Goal: Information Seeking & Learning: Find specific fact

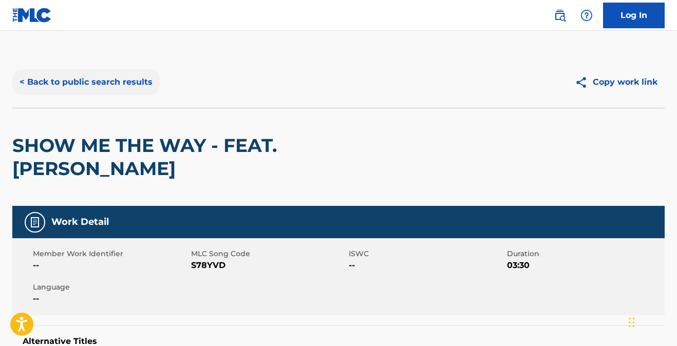
click at [99, 80] on button "< Back to public search results" at bounding box center [85, 82] width 147 height 26
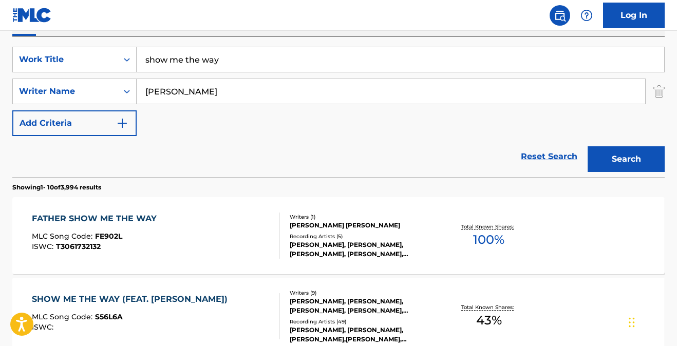
scroll to position [56, 0]
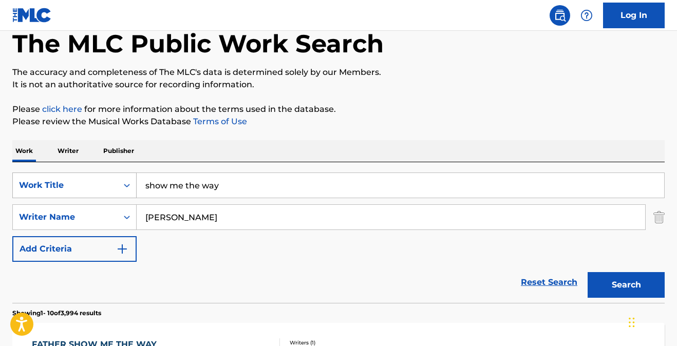
drag, startPoint x: 230, startPoint y: 186, endPoint x: 118, endPoint y: 175, distance: 112.6
click at [118, 175] on div "SearchWithCriteria98f229b0-eb13-456e-9672-da87650d466b Work Title show me the w…" at bounding box center [338, 186] width 652 height 26
type input "not afraid"
type input "[PERSON_NAME]"
click at [620, 282] on button "Search" at bounding box center [626, 285] width 77 height 26
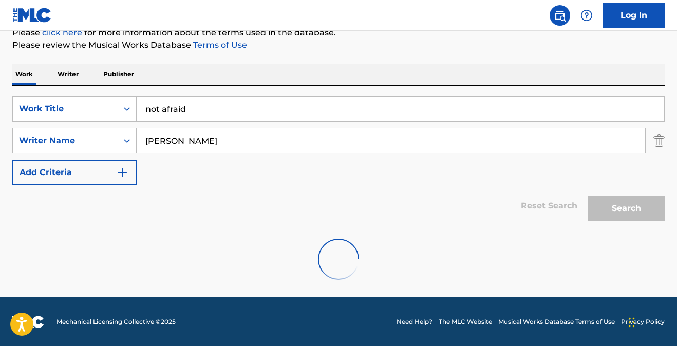
scroll to position [133, 0]
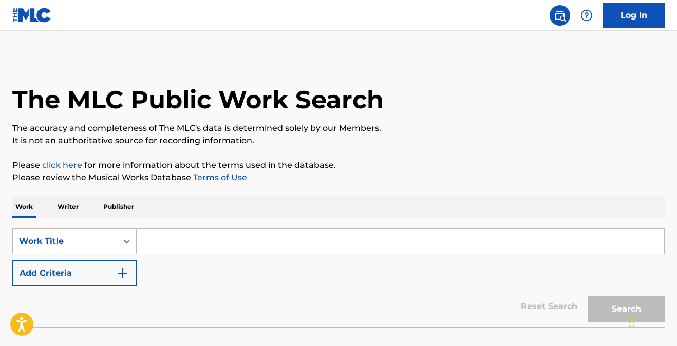
click at [198, 235] on input "Search Form" at bounding box center [401, 241] width 528 height 25
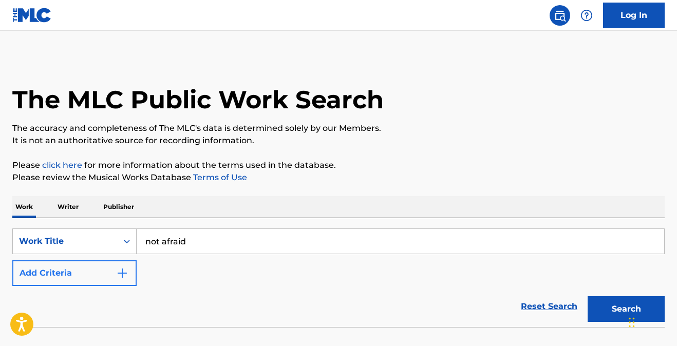
type input "not afraid"
click at [118, 272] on img "Search Form" at bounding box center [122, 273] width 12 height 12
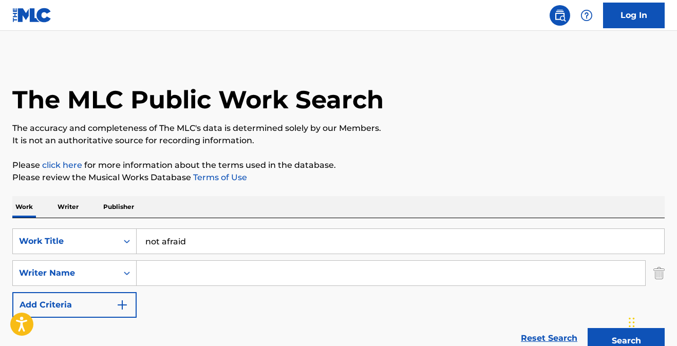
click at [177, 270] on input "Search Form" at bounding box center [391, 273] width 509 height 25
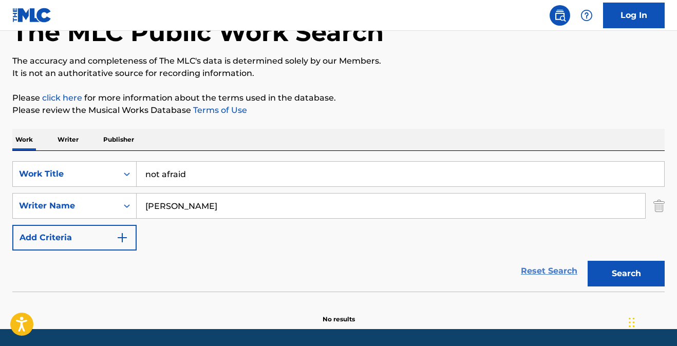
scroll to position [68, 0]
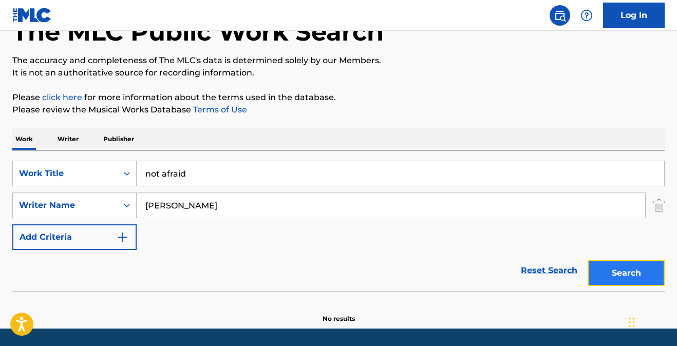
click at [626, 277] on button "Search" at bounding box center [626, 273] width 77 height 26
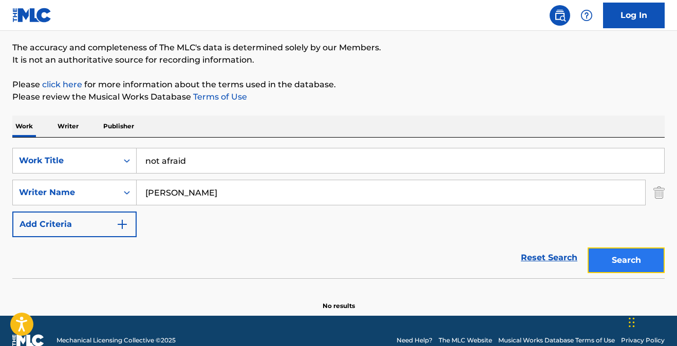
click at [639, 263] on button "Search" at bounding box center [626, 261] width 77 height 26
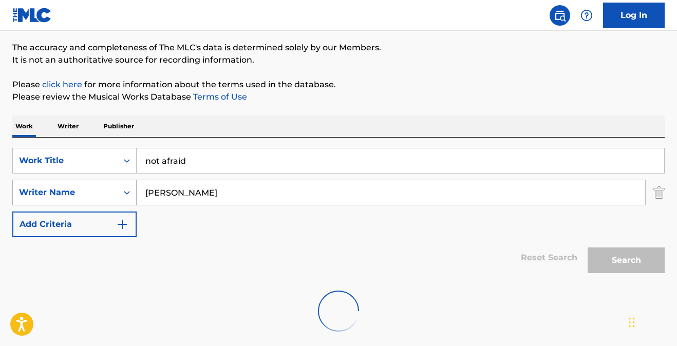
drag, startPoint x: 203, startPoint y: 197, endPoint x: 96, endPoint y: 181, distance: 108.5
click at [119, 184] on div "SearchWithCriteriafd1e7caa-b2d2-43e5-99f9-8d07953e9c69 Writer Name [PERSON_NAME]" at bounding box center [338, 193] width 652 height 26
type input "[PERSON_NAME]"
click at [460, 240] on div "Reset Search Search" at bounding box center [338, 257] width 652 height 41
click at [411, 253] on div "Reset Search Search" at bounding box center [338, 257] width 652 height 41
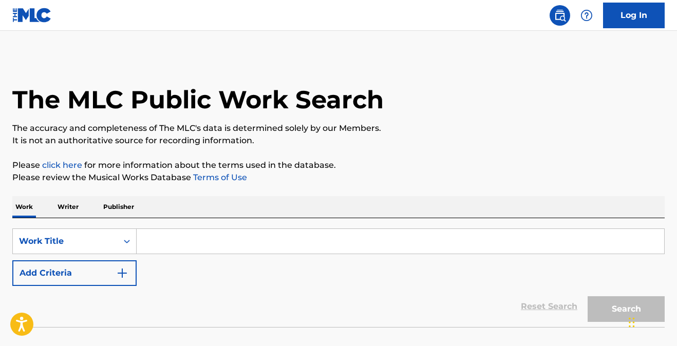
click at [202, 233] on input "Search Form" at bounding box center [401, 241] width 528 height 25
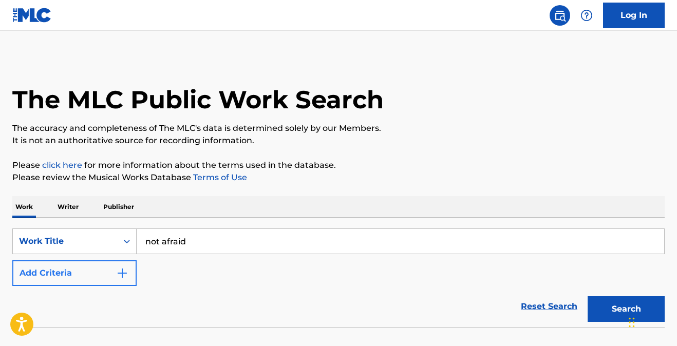
type input "not afraid"
click at [120, 274] on img "Search Form" at bounding box center [122, 273] width 12 height 12
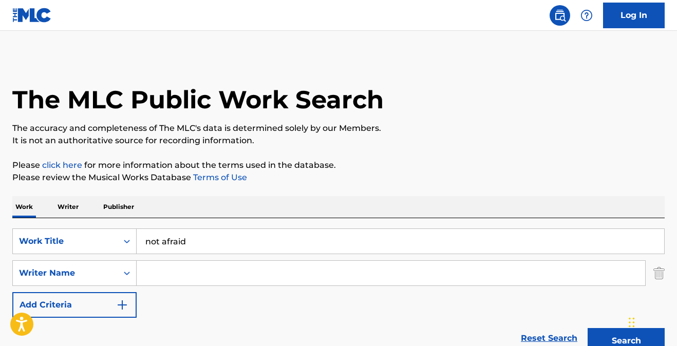
click at [185, 274] on input "Search Form" at bounding box center [391, 273] width 509 height 25
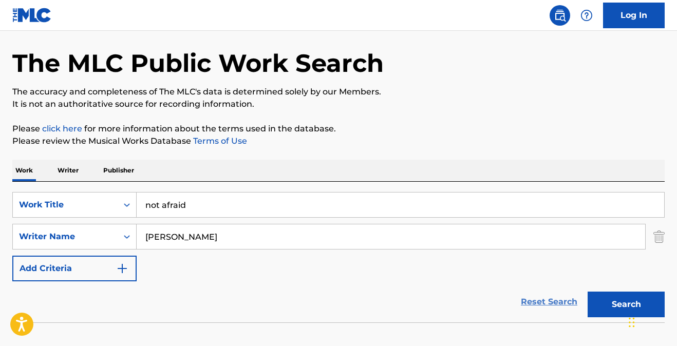
scroll to position [56, 0]
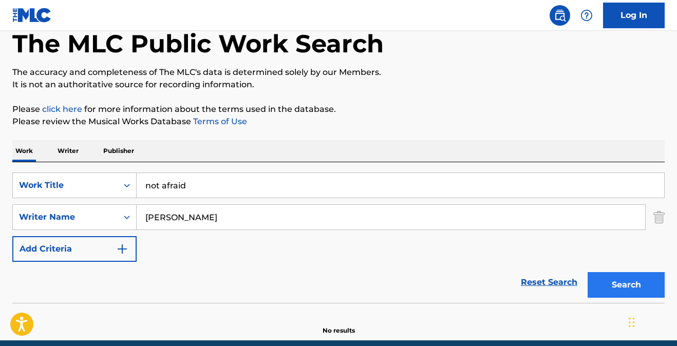
type input "[PERSON_NAME]"
click at [609, 283] on button "Search" at bounding box center [626, 285] width 77 height 26
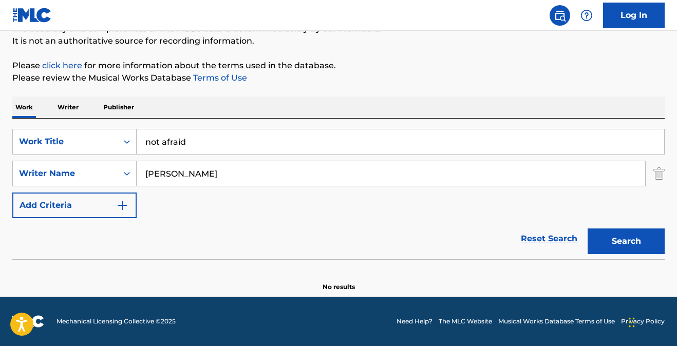
scroll to position [100, 0]
